Goal: Download file/media

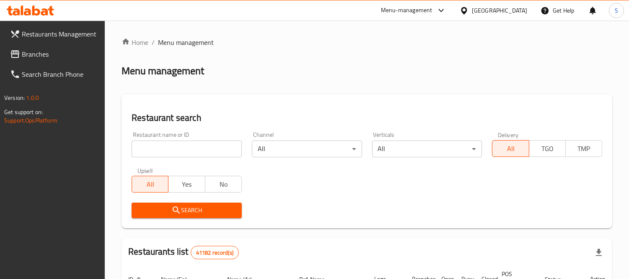
click at [64, 53] on span "Branches" at bounding box center [60, 54] width 77 height 10
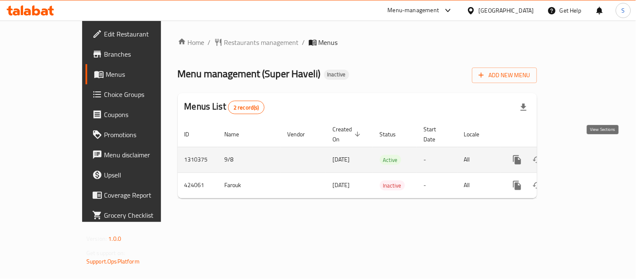
click at [582, 155] on icon "enhanced table" at bounding box center [577, 160] width 10 height 10
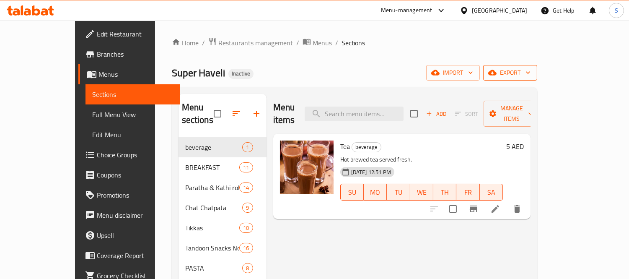
click at [530, 72] on span "export" at bounding box center [510, 72] width 41 height 10
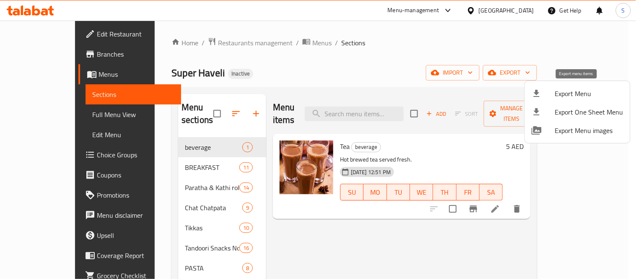
click at [548, 93] on div at bounding box center [542, 93] width 23 height 10
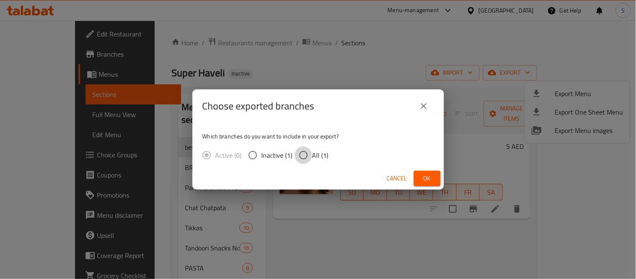
click at [300, 152] on input "All (1)" at bounding box center [304, 155] width 18 height 18
radio input "true"
click at [423, 176] on span "Ok" at bounding box center [426, 178] width 13 height 10
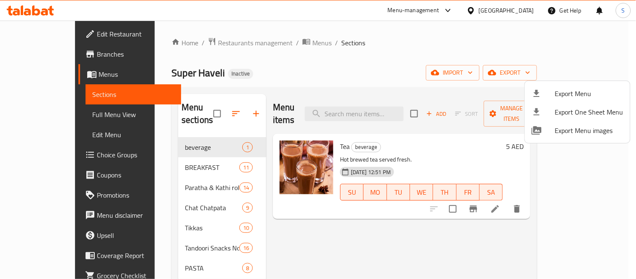
click at [261, 215] on div at bounding box center [318, 139] width 636 height 279
